Goal: Use online tool/utility

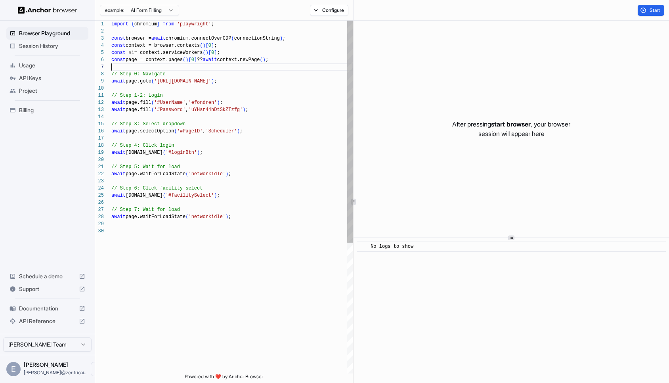
scroll to position [43, 0]
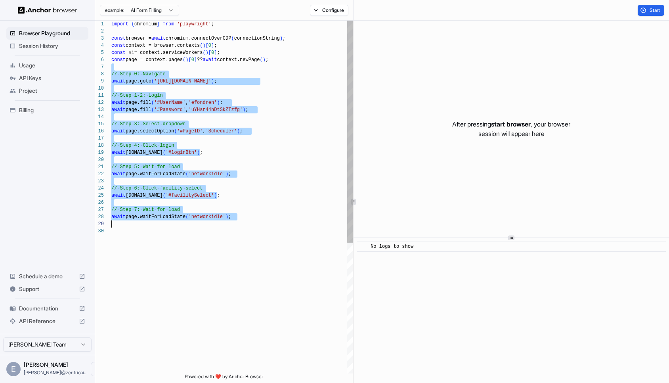
drag, startPoint x: 113, startPoint y: 69, endPoint x: 272, endPoint y: 223, distance: 222.2
click at [272, 224] on div "// Step 6: Click facility select await [DOMAIN_NAME] ( '#facilitySelect' ) ; //…" at bounding box center [231, 301] width 241 height 560
click at [164, 10] on html "Browser Playground Session History Usage API Keys Project Billing Schedule a de…" at bounding box center [334, 191] width 669 height 383
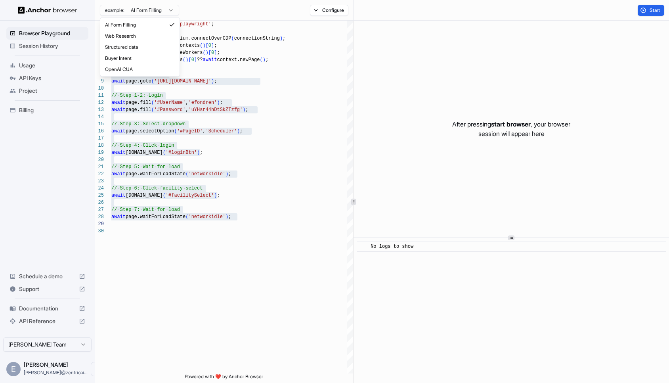
click at [160, 8] on html "Browser Playground Session History Usage API Keys Project Billing Schedule a de…" at bounding box center [334, 191] width 669 height 383
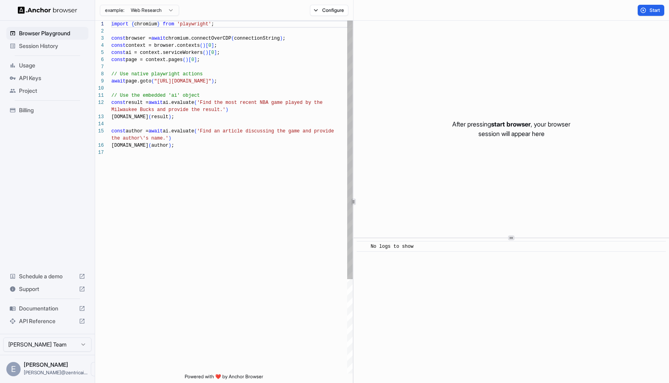
scroll to position [0, 0]
click at [158, 12] on html "Browser Playground Session History Usage API Keys Project Billing Schedule a de…" at bounding box center [334, 191] width 669 height 383
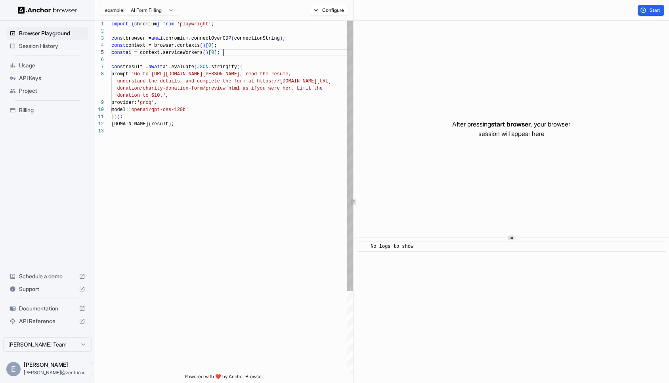
click at [233, 54] on div "import { chromium } from 'playwright' ; const browser = await chromium.connectO…" at bounding box center [231, 251] width 241 height 460
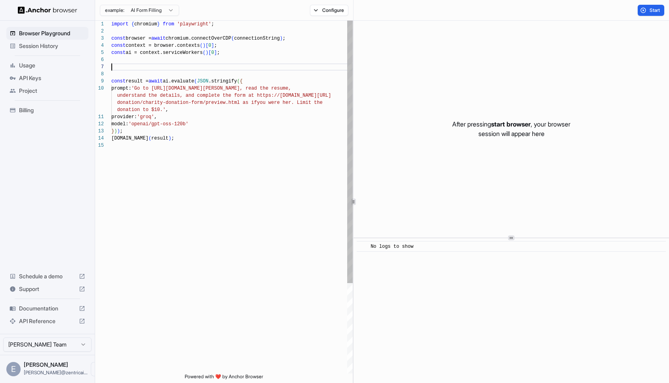
scroll to position [57, 0]
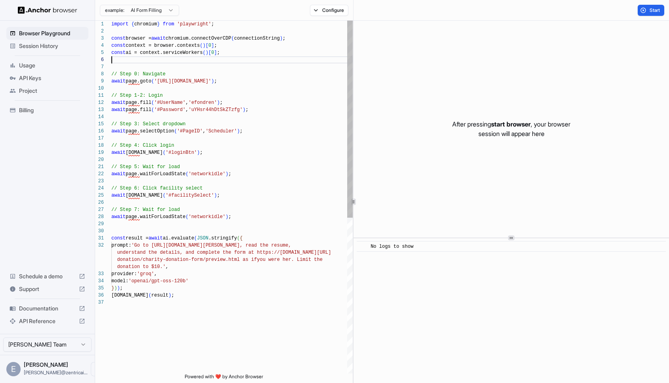
click at [246, 57] on div "import { chromium } from 'playwright' ; const browser = await chromium.connectO…" at bounding box center [231, 336] width 241 height 631
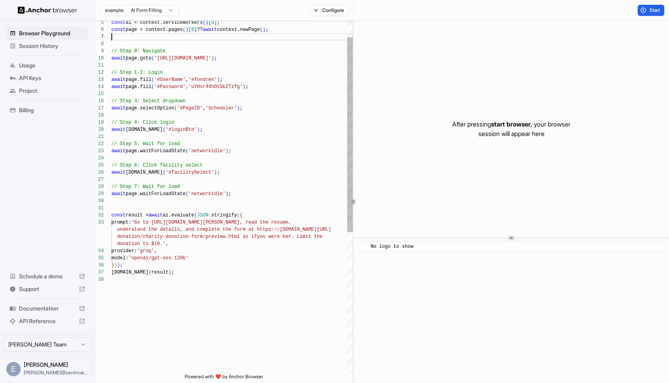
click at [143, 220] on div "const ai = context.serviceWorkers ( ) [ 0 ] ; const page = context.pages ( ) [ …" at bounding box center [231, 309] width 241 height 638
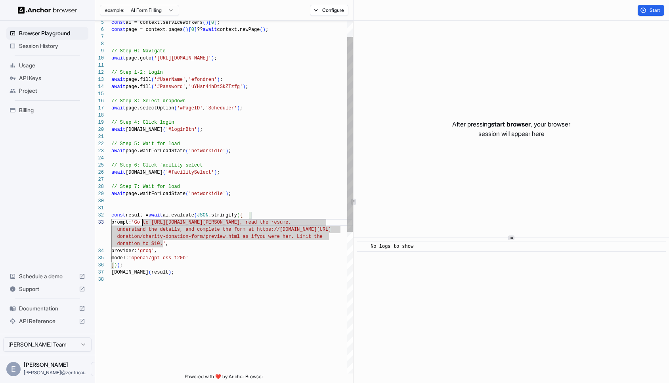
click at [160, 244] on div "const ai = context.serviceWorkers ( ) [ 0 ] ; const page = context.pages ( ) [ …" at bounding box center [231, 309] width 241 height 638
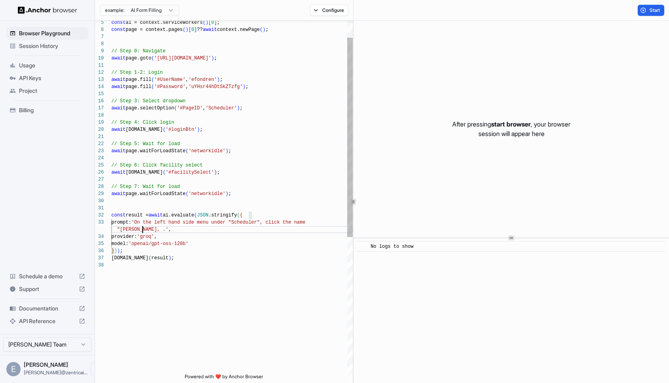
scroll to position [21, 0]
click at [183, 258] on div "const ai = context.serviceWorkers ( ) [ 0 ] ; const page = context.pages ( ) [ …" at bounding box center [231, 302] width 241 height 624
click at [155, 215] on div "const ai = context.serviceWorkers ( ) [ 0 ] ; const page = context.pages ( ) [ …" at bounding box center [231, 298] width 241 height 617
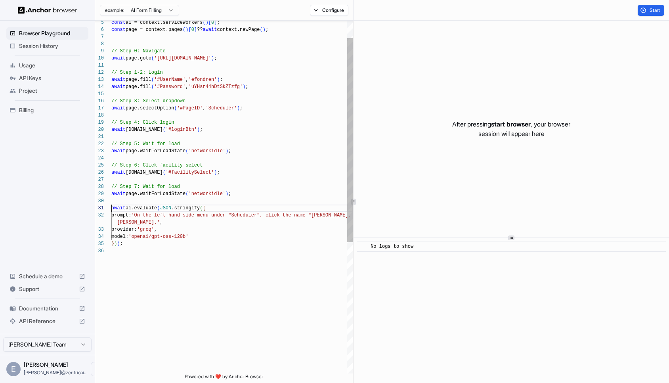
click at [159, 243] on div "const ai = context.serviceWorkers ( ) [ 0 ] ; const page = context.pages ( ) [ …" at bounding box center [231, 294] width 241 height 609
drag, startPoint x: 140, startPoint y: 259, endPoint x: 108, endPoint y: 257, distance: 32.1
click at [107, 258] on div "5 6 8 9 10 11 12 13 14 15 16 17 18 19 20 21 22 23 24 25 26 27 28 29 30 31 32 33…" at bounding box center [224, 197] width 258 height 353
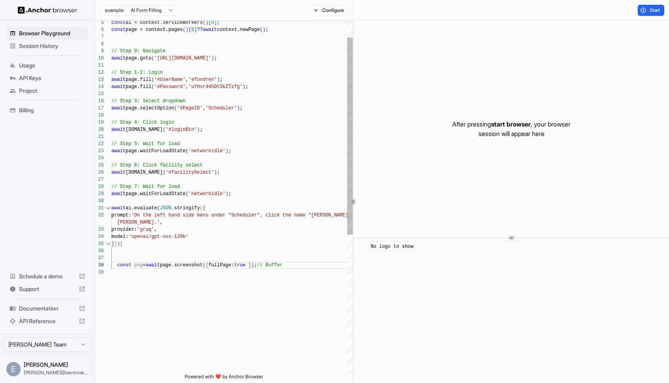
click at [156, 256] on div "const ai = context.serviceWorkers ( ) [ 0 ] ; const page = context.pages ( ) [ …" at bounding box center [231, 305] width 241 height 631
click at [320, 213] on div "const ai = context.serviceWorkers ( ) [ 0 ] ; const page = context.pages ( ) [ …" at bounding box center [231, 302] width 241 height 624
click at [134, 222] on div "const ai = context.serviceWorkers ( ) [ 0 ] ; const page = context.pages ( ) [ …" at bounding box center [231, 302] width 241 height 624
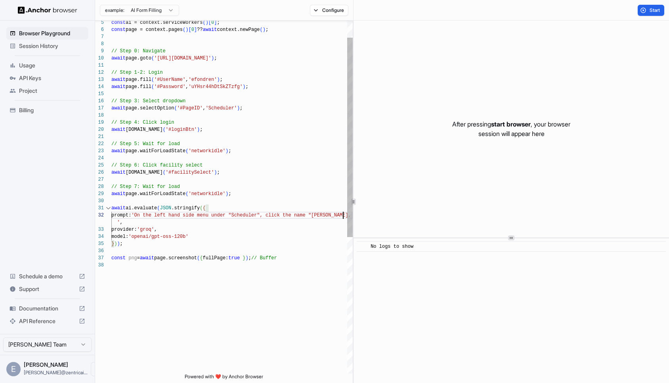
scroll to position [14, 0]
type textarea "**********"
click at [656, 10] on span "Start" at bounding box center [654, 10] width 11 height 6
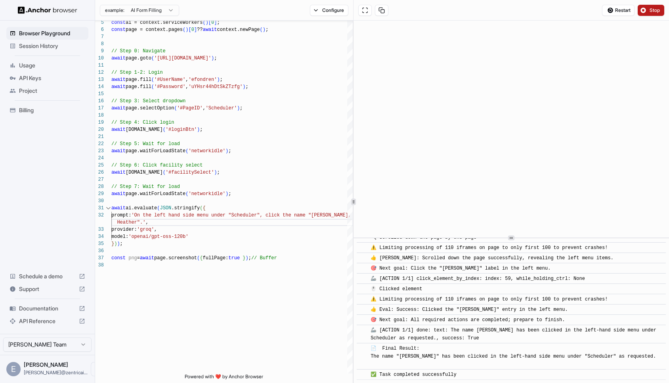
scroll to position [138, 0]
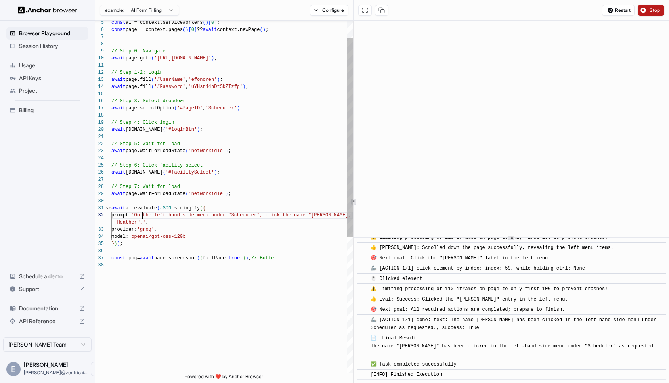
click at [143, 214] on div "const ai = context.serviceWorkers ( ) [ 0 ] ; const page = context.pages ( ) [ …" at bounding box center [231, 302] width 241 height 624
click at [139, 221] on div "const ai = context.serviceWorkers ( ) [ 0 ] ; const page = context.pages ( ) [ …" at bounding box center [231, 302] width 241 height 624
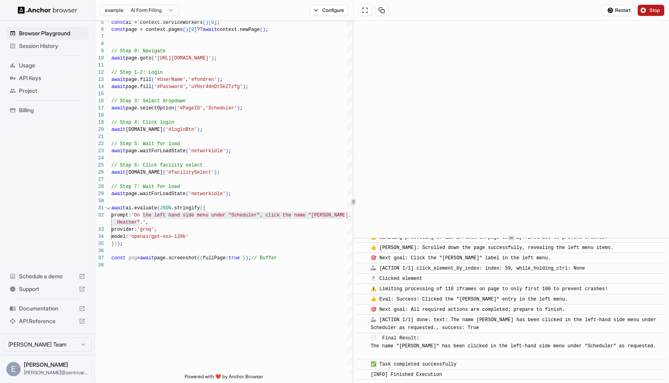
scroll to position [0, 0]
